Goal: Task Accomplishment & Management: Manage account settings

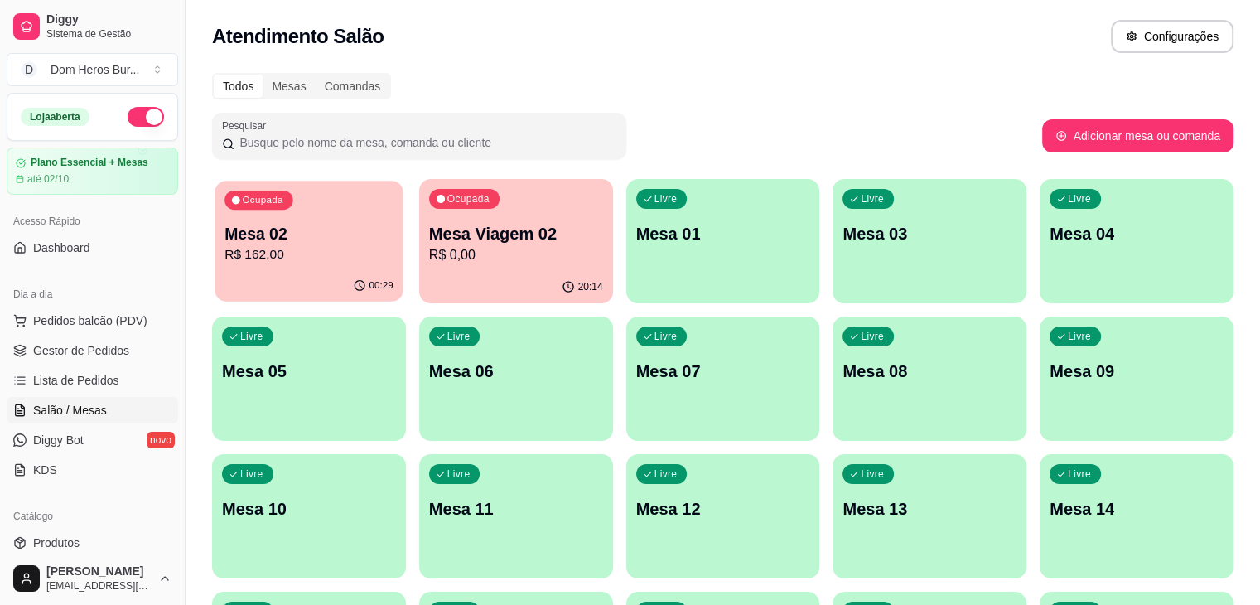
click at [263, 299] on div "00:29" at bounding box center [309, 285] width 188 height 31
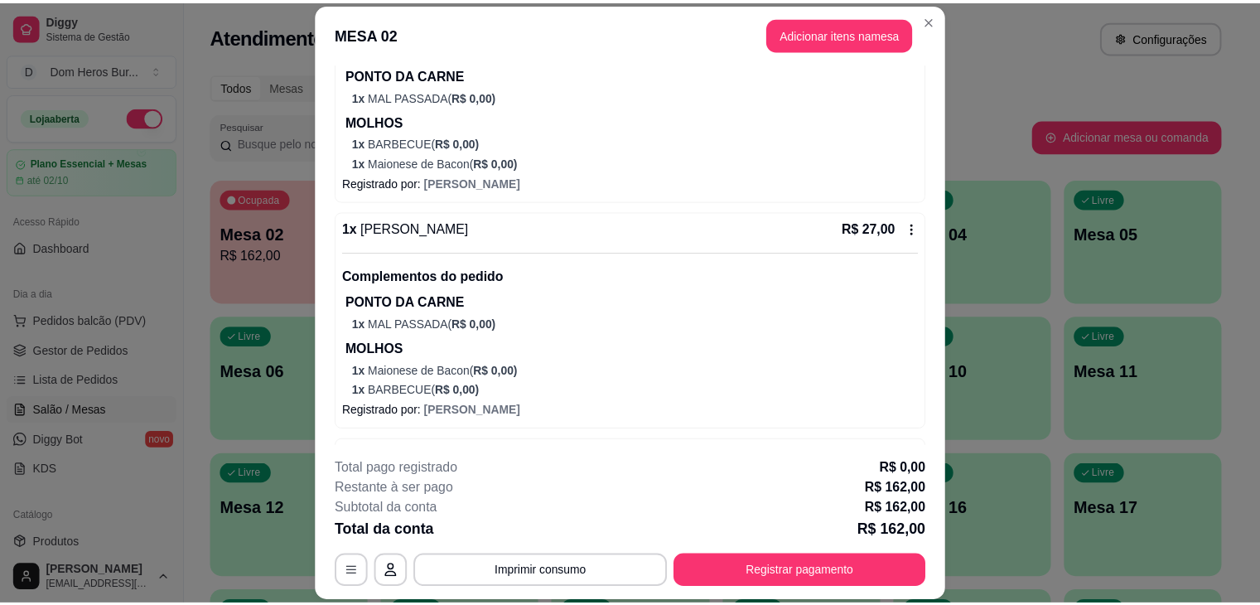
scroll to position [627, 0]
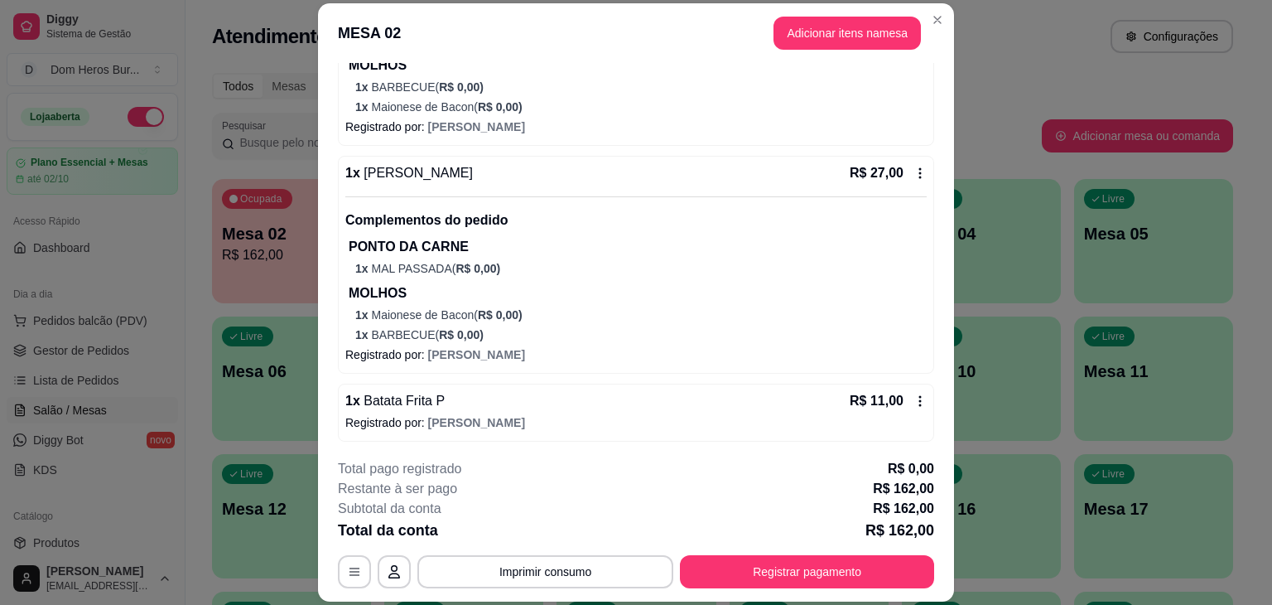
click at [914, 394] on icon at bounding box center [920, 400] width 13 height 13
click at [898, 392] on div "Ações do pedido Nessa tela você pode gerenciar o pedido. Remover clientes que e…" at bounding box center [636, 327] width 557 height 278
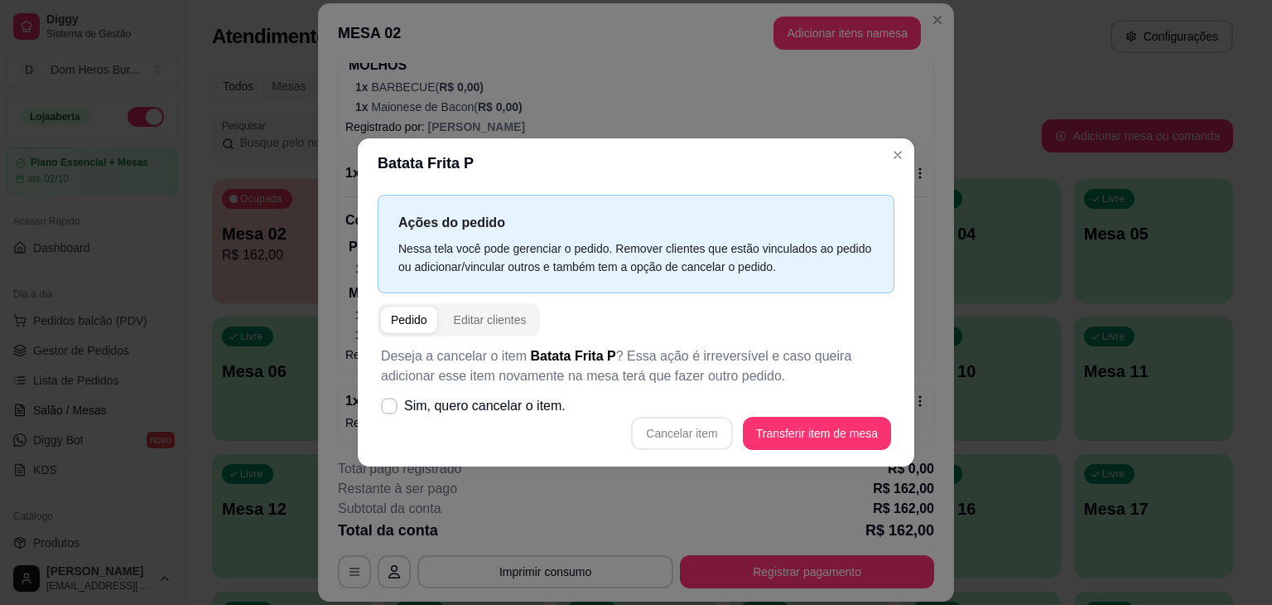
click at [598, 410] on div "Deseja a cancelar o item Batata Frita P ? Essa ação é irreversível e caso queir…" at bounding box center [636, 397] width 517 height 123
drag, startPoint x: 598, startPoint y: 410, endPoint x: 457, endPoint y: 416, distance: 140.9
click at [457, 416] on div "Deseja a cancelar o item Batata Frita P ? Essa ação é irreversível e caso queir…" at bounding box center [636, 397] width 517 height 123
click at [448, 416] on label "Sim, quero cancelar o item." at bounding box center [473, 405] width 198 height 33
click at [405, 393] on label "Sim, quero cancelar o item." at bounding box center [473, 405] width 198 height 33
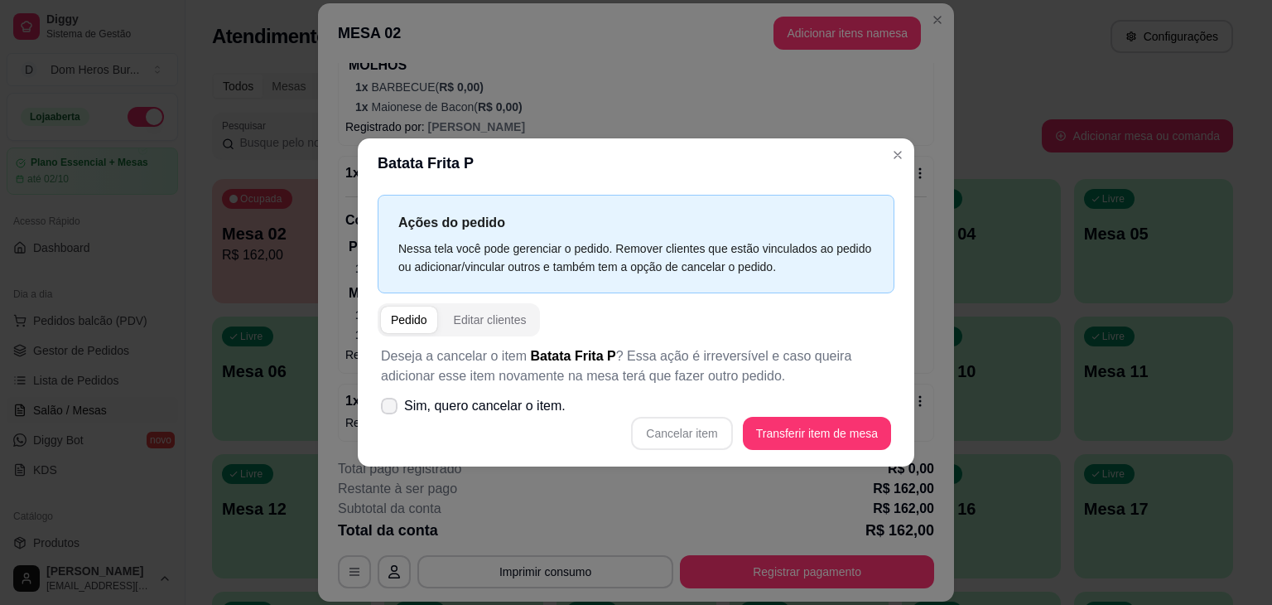
click at [391, 405] on icon at bounding box center [389, 406] width 13 height 10
click at [394, 393] on label "Sim, quero cancelar o item." at bounding box center [473, 405] width 198 height 33
click at [653, 426] on div "Cancelar item Transferir item de mesa" at bounding box center [636, 433] width 510 height 33
click at [533, 401] on span "Sim, quero cancelar o item." at bounding box center [485, 406] width 162 height 20
click at [391, 409] on input "Sim, quero cancelar o item." at bounding box center [385, 414] width 11 height 11
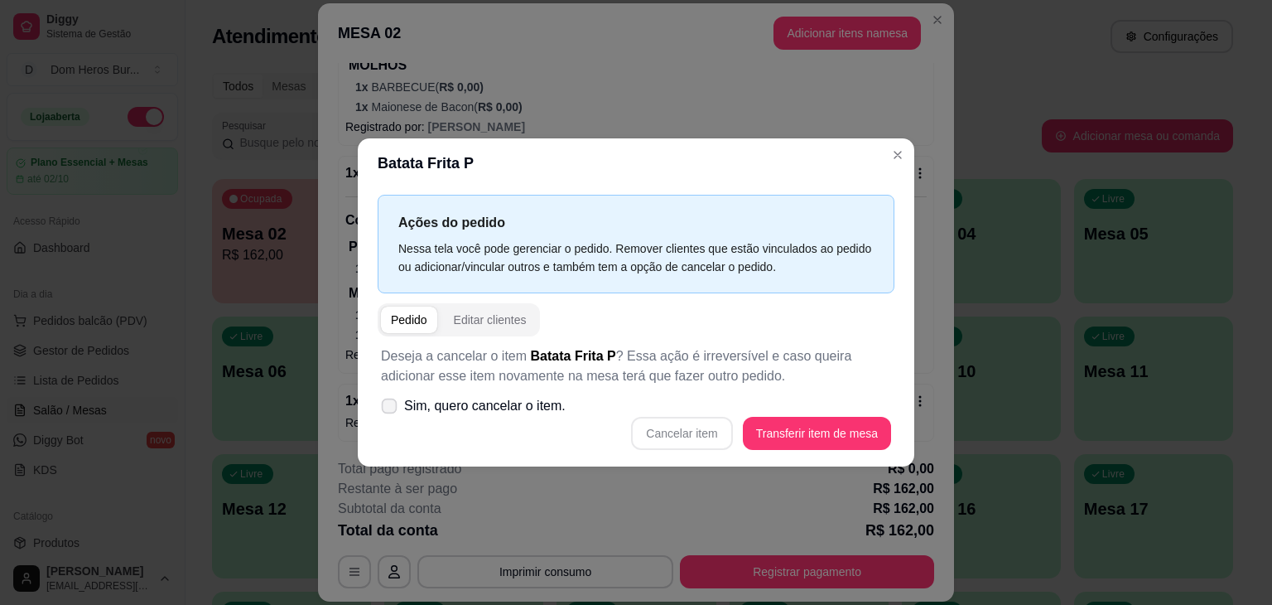
checkbox input "true"
click at [665, 427] on button "Cancelar item" at bounding box center [682, 433] width 99 height 32
